Goal: Information Seeking & Learning: Find specific fact

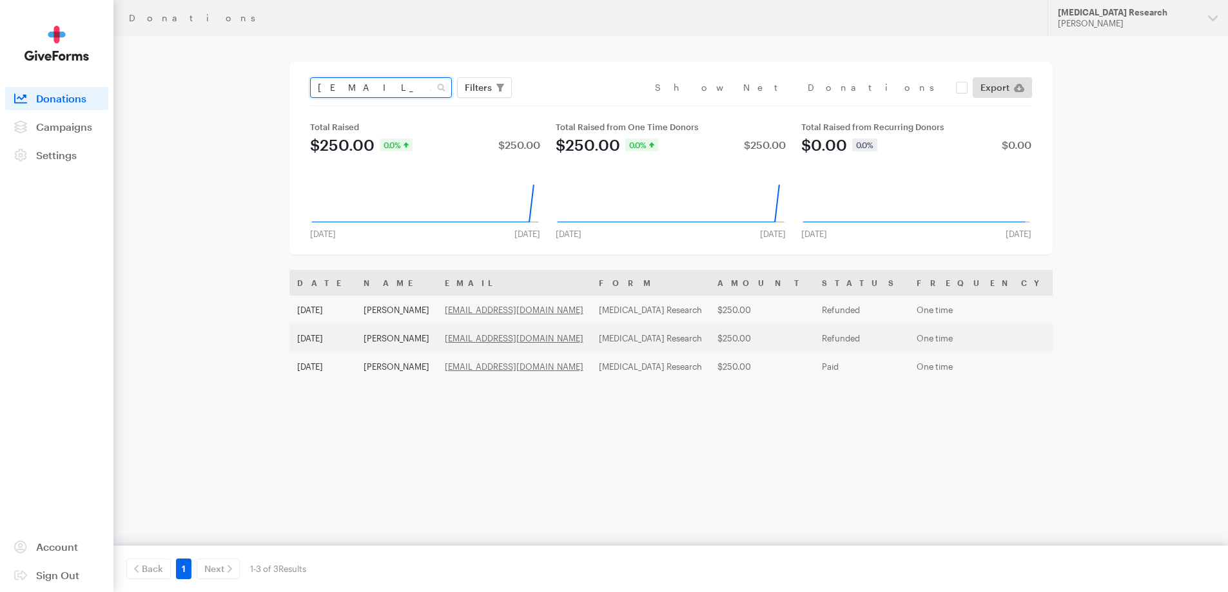
drag, startPoint x: 431, startPoint y: 92, endPoint x: 184, endPoint y: 93, distance: 246.3
click at [184, 93] on main "Donations bobwitmer54@gmail.com Filters Clear Filters Apply Date Sep 18, 2025 -…" at bounding box center [614, 318] width 928 height 565
paste input "harold.delta"
type input "[PERSON_NAME][DOMAIN_NAME][EMAIL_ADDRESS][DOMAIN_NAME]"
click at [576, 104] on button "Apply" at bounding box center [596, 114] width 41 height 21
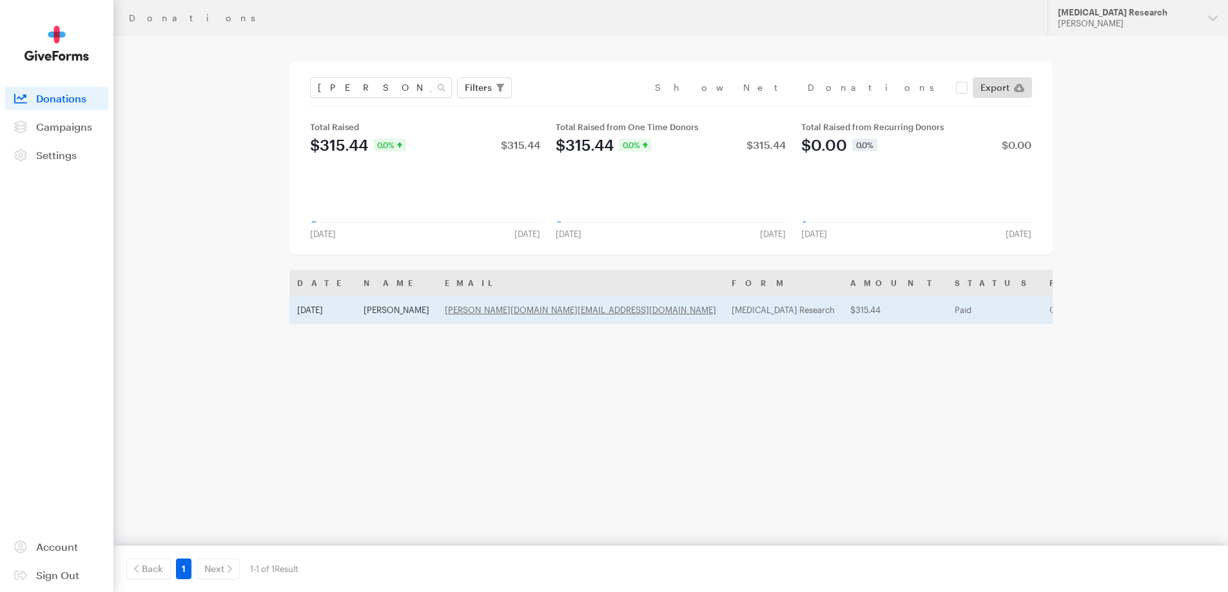
click at [320, 298] on td "[DATE]" at bounding box center [322, 310] width 66 height 28
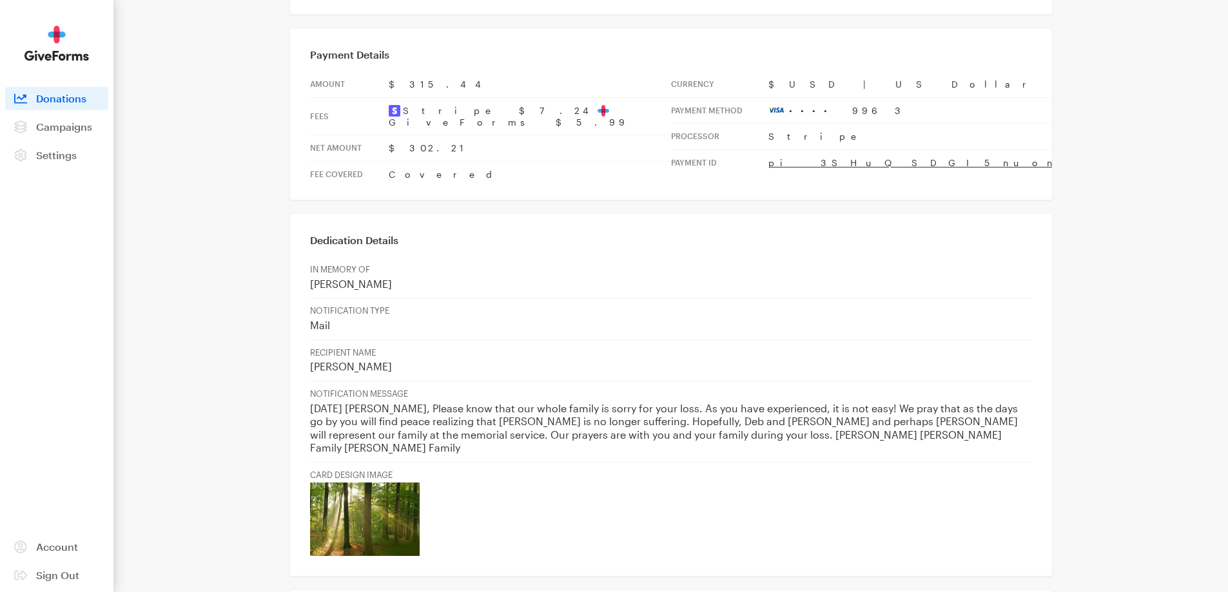
scroll to position [451, 0]
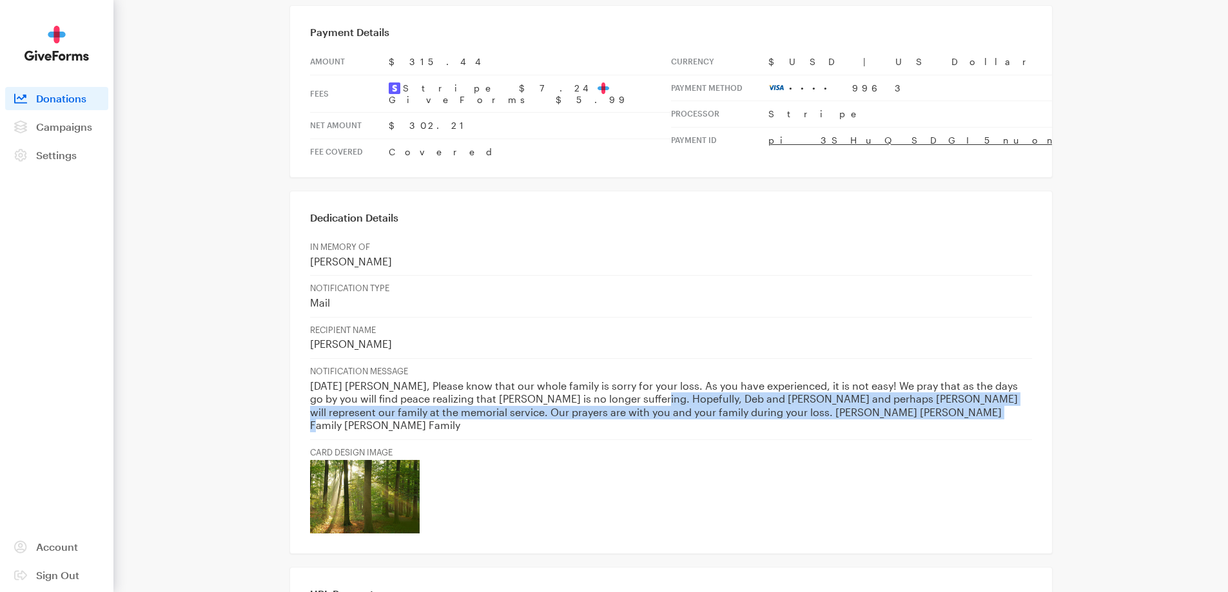
drag, startPoint x: 640, startPoint y: 333, endPoint x: 926, endPoint y: 357, distance: 287.8
click at [926, 358] on td "NOTIFICATION MESSAGE October 13, 2025 Kenneth, Please know that our whole famil…" at bounding box center [671, 398] width 722 height 81
copy p "Hopefully, Deb and Darryl and perhaps Jessica will represent our family at the …"
click at [696, 380] on p "October 13, 2025 Kenneth, Please know that our whole family is sorry for your l…" at bounding box center [671, 406] width 722 height 53
drag, startPoint x: 674, startPoint y: 329, endPoint x: 915, endPoint y: 351, distance: 242.1
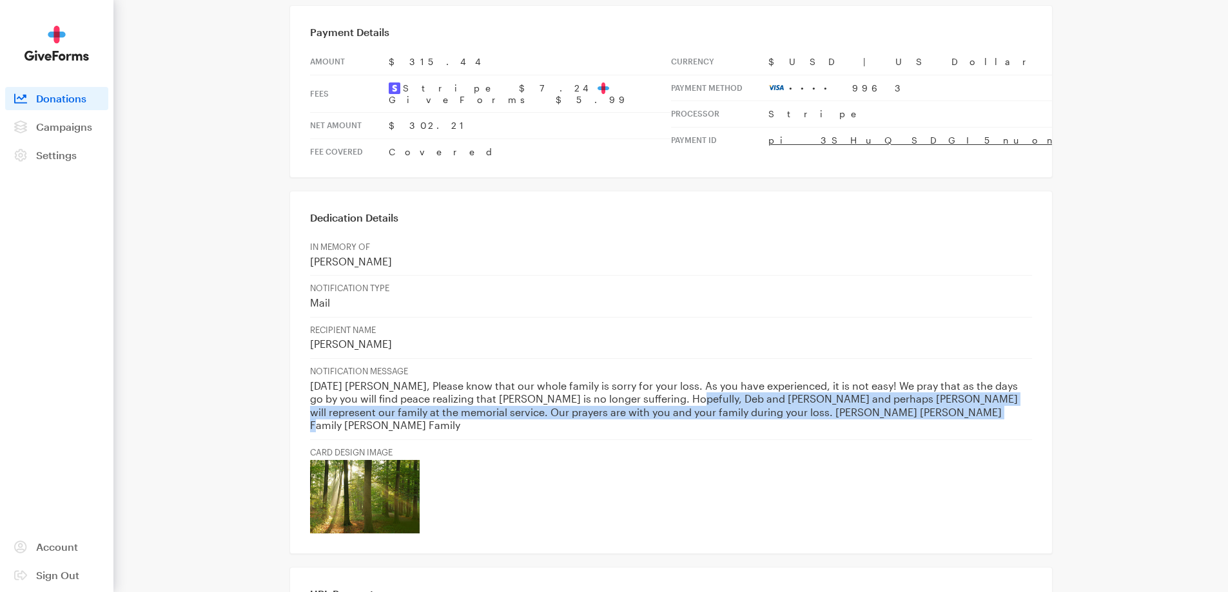
click at [915, 380] on p "October 13, 2025 Kenneth, Please know that our whole family is sorry for your l…" at bounding box center [671, 406] width 722 height 53
copy p "lly, Deb and Darryl and perhaps Jessica will represent our family at the memori…"
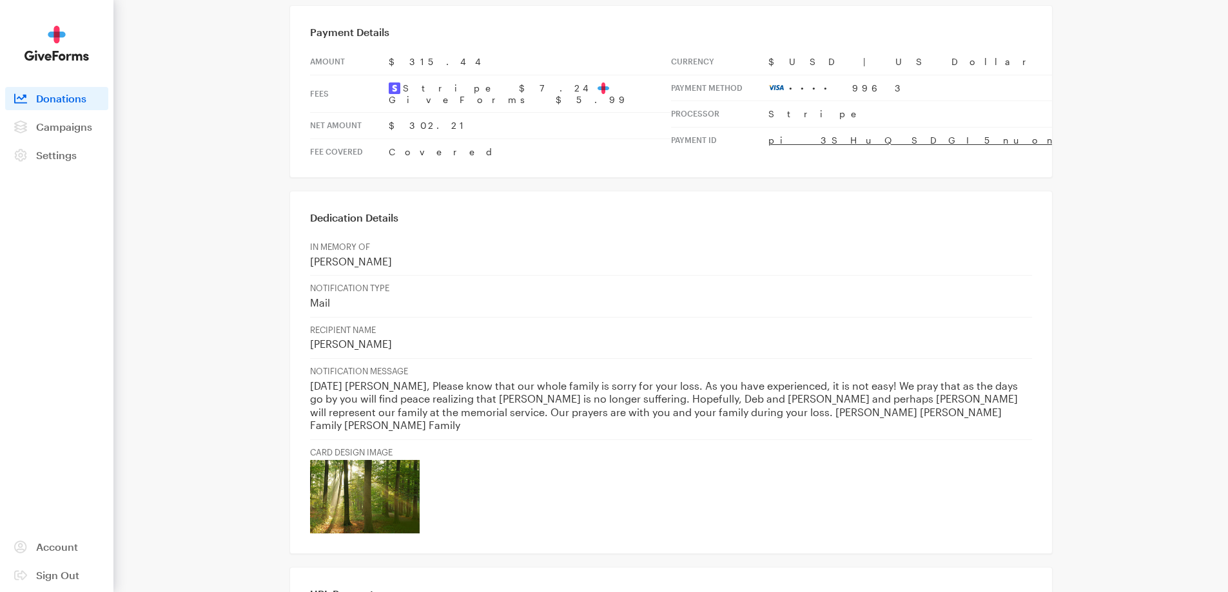
click at [574, 297] on p "Mail" at bounding box center [671, 304] width 722 height 14
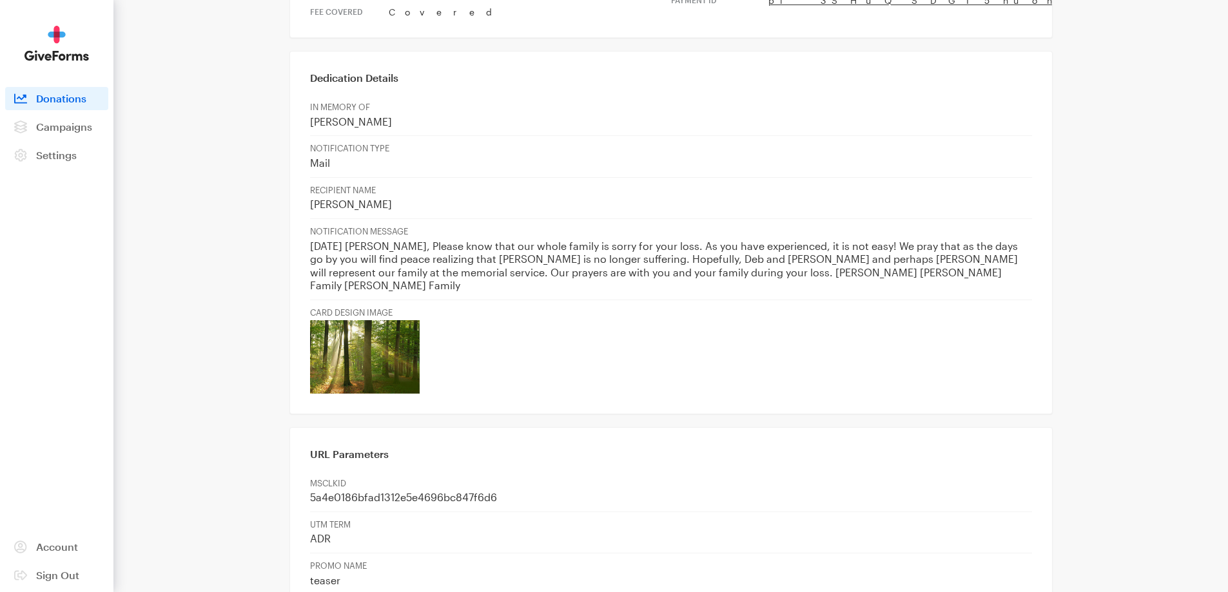
scroll to position [794, 0]
